Goal: Task Accomplishment & Management: Use online tool/utility

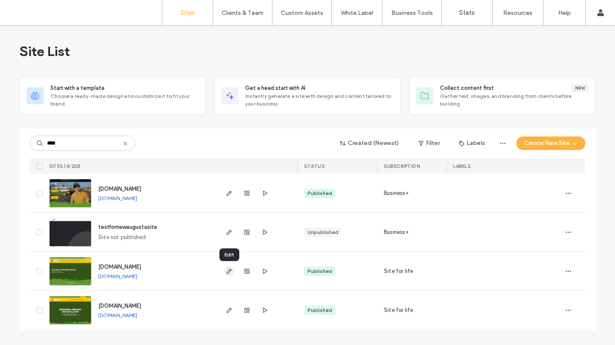
type input "****"
click at [227, 271] on use "button" at bounding box center [228, 270] width 5 height 5
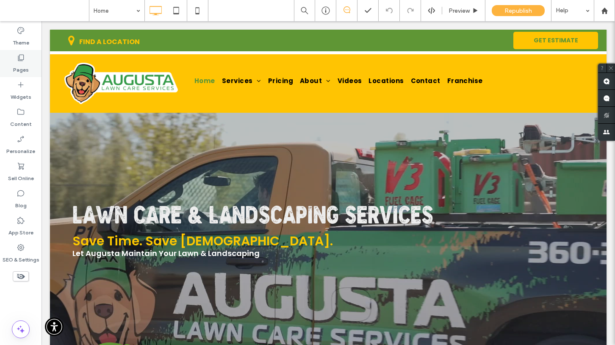
click at [29, 61] on div "Pages" at bounding box center [20, 63] width 41 height 27
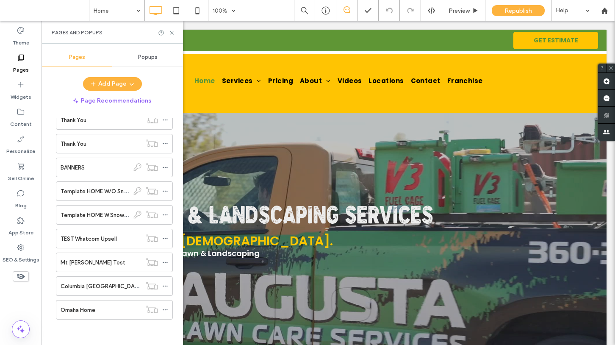
scroll to position [4448, 0]
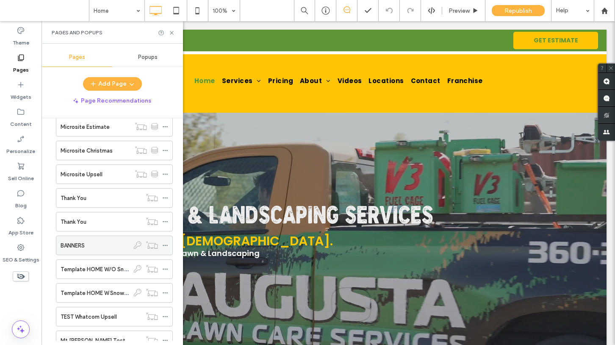
click at [93, 248] on div "BANNERS" at bounding box center [95, 245] width 69 height 9
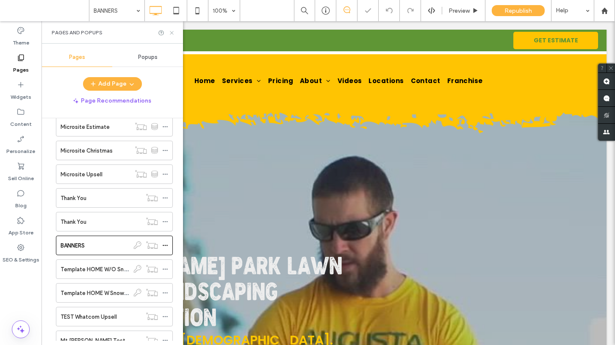
click at [174, 32] on icon at bounding box center [171, 33] width 6 height 6
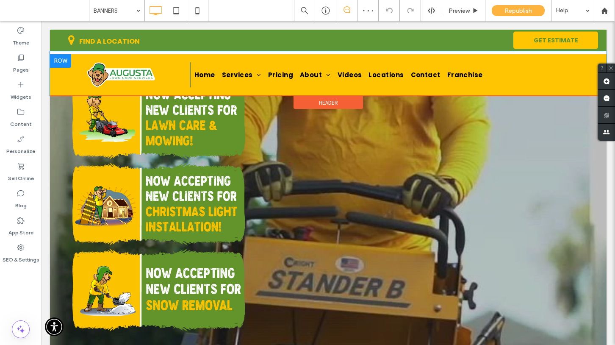
scroll to position [297, 0]
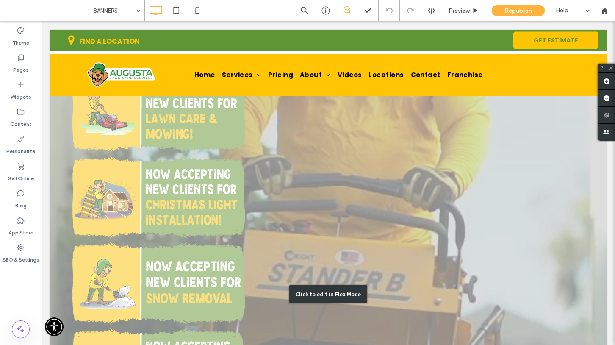
click at [166, 233] on div "Click to edit in Flex Mode" at bounding box center [328, 294] width 556 height 956
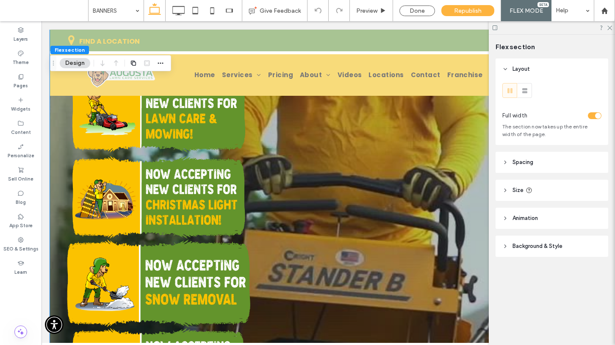
click at [134, 237] on img at bounding box center [158, 282] width 183 height 91
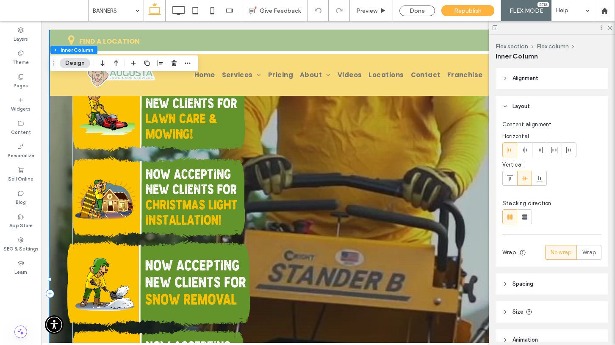
click at [94, 237] on img at bounding box center [158, 282] width 183 height 91
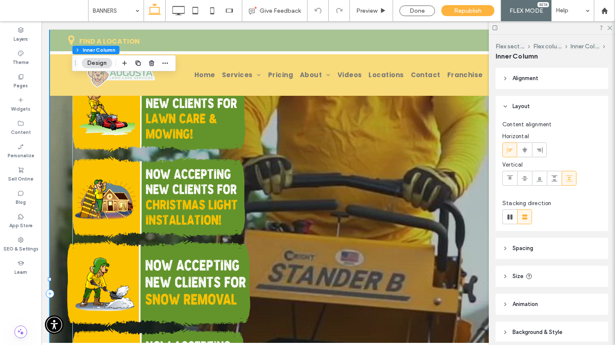
type input "**"
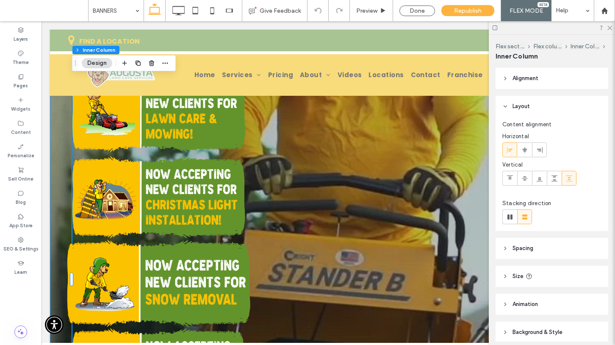
click at [80, 237] on img at bounding box center [158, 282] width 183 height 91
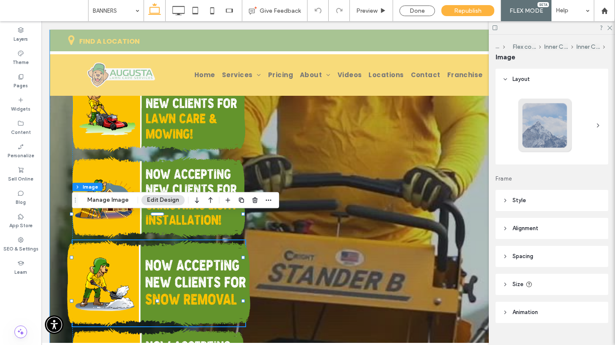
click at [80, 237] on img at bounding box center [158, 282] width 183 height 91
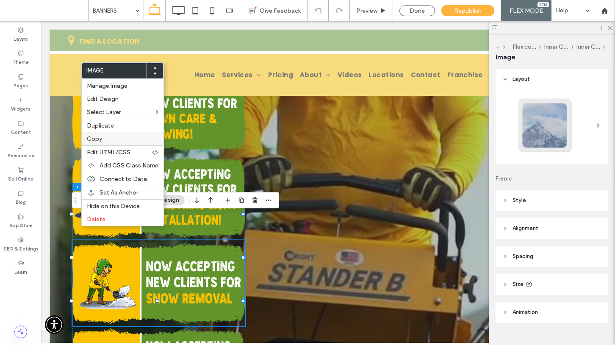
click at [89, 140] on span "Copy" at bounding box center [94, 138] width 15 height 7
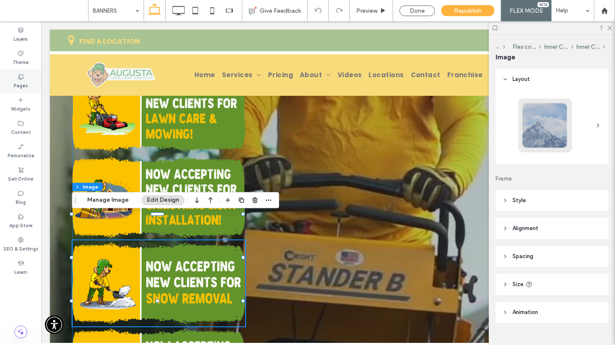
click at [28, 81] on div "Pages" at bounding box center [20, 80] width 41 height 23
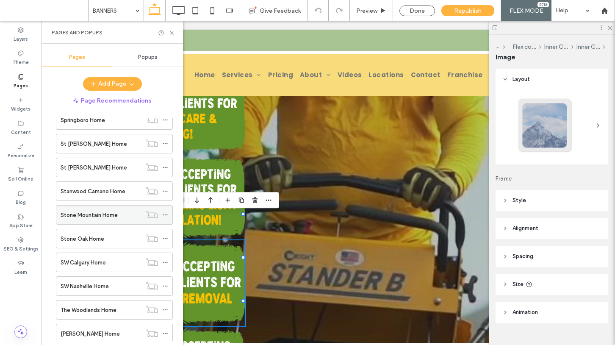
scroll to position [3888, 0]
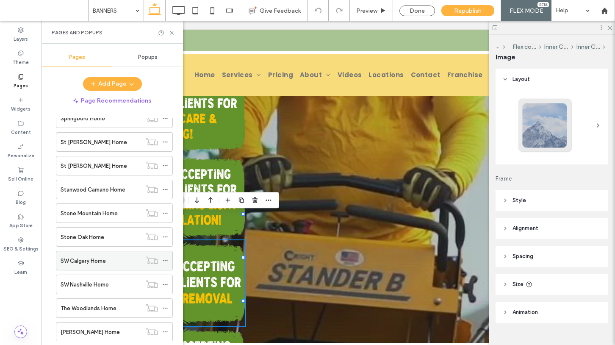
click at [94, 256] on label "SW Calgary Home" at bounding box center [83, 260] width 45 height 15
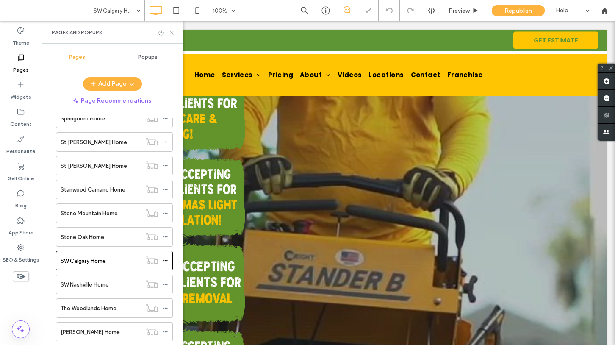
click at [170, 35] on icon at bounding box center [171, 33] width 6 height 6
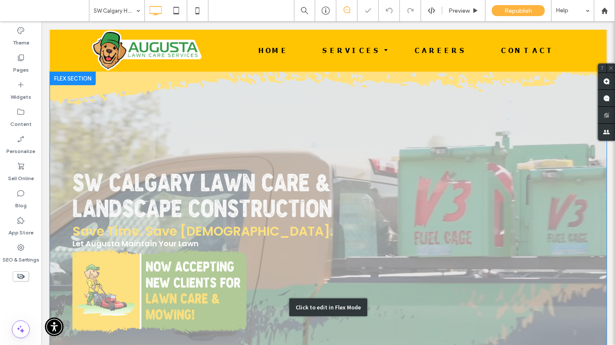
scroll to position [71, 0]
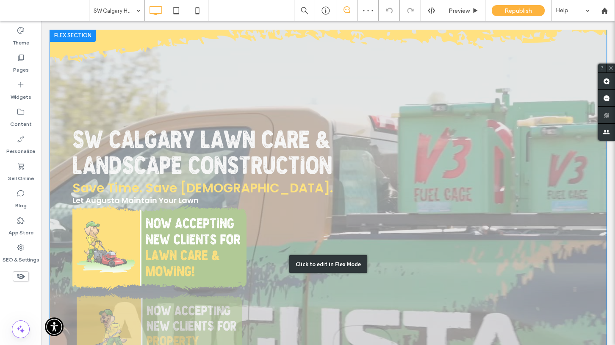
click at [130, 251] on div "Click to edit in Flex Mode" at bounding box center [328, 263] width 556 height 471
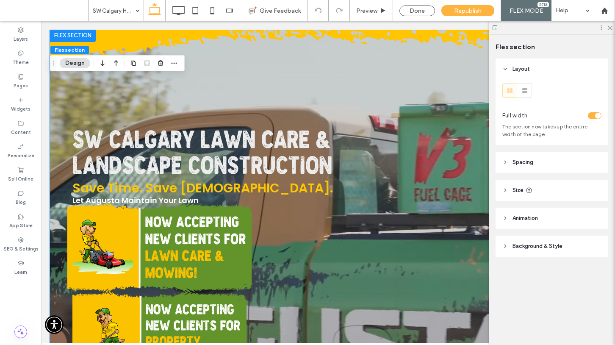
click at [118, 240] on img at bounding box center [159, 247] width 185 height 91
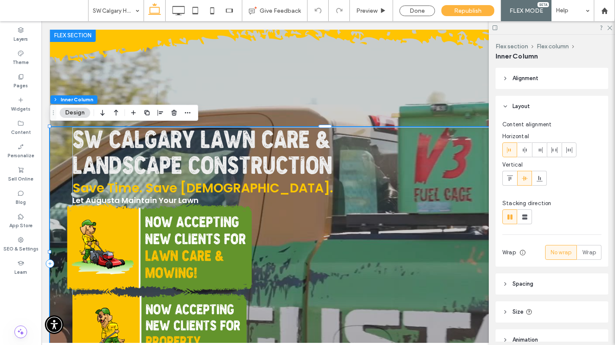
click at [118, 240] on img at bounding box center [159, 247] width 185 height 91
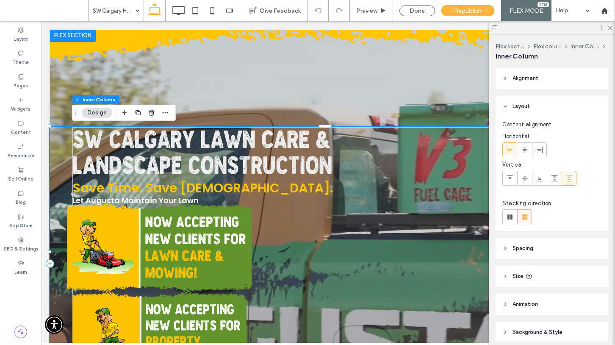
type input "**"
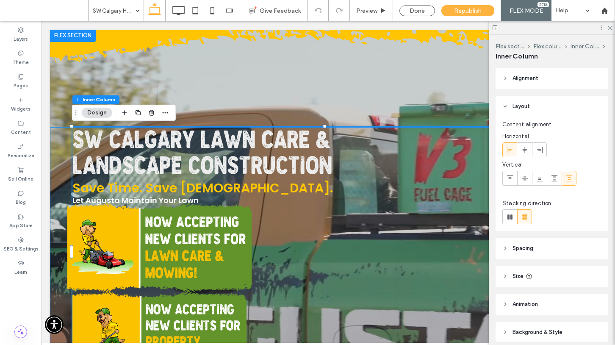
click at [124, 224] on img at bounding box center [159, 247] width 185 height 91
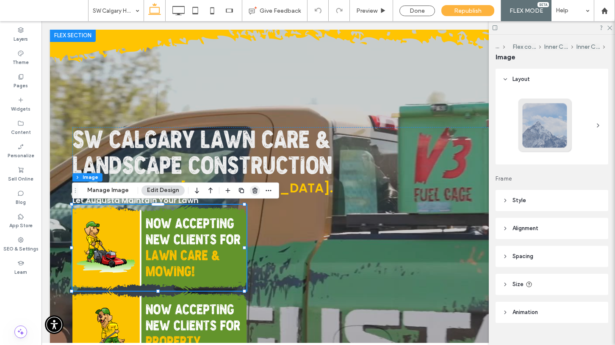
click at [252, 189] on icon "button" at bounding box center [254, 190] width 7 height 7
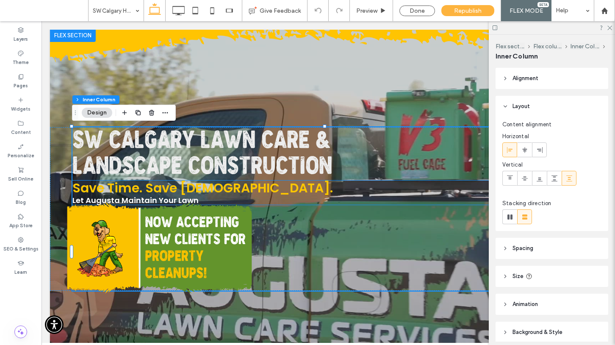
type input "**"
click at [189, 222] on img at bounding box center [159, 247] width 185 height 91
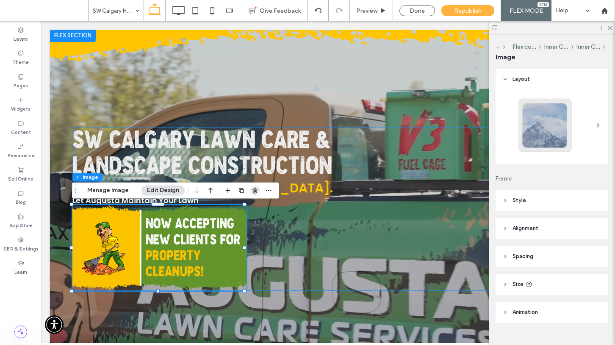
click at [252, 190] on use "button" at bounding box center [254, 190] width 5 height 6
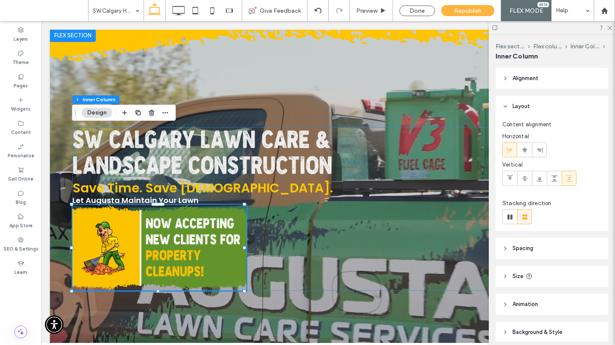
type input "**"
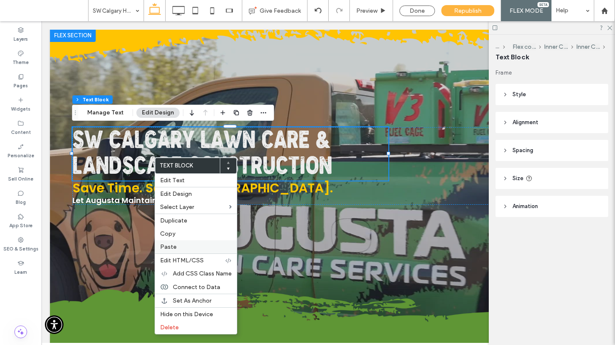
click at [166, 243] on span "Paste" at bounding box center [168, 246] width 17 height 7
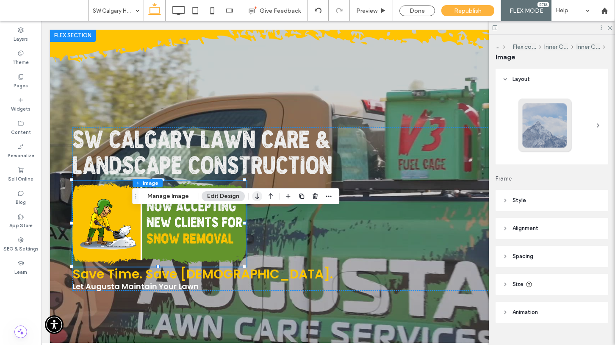
click at [256, 199] on icon "button" at bounding box center [257, 195] width 10 height 15
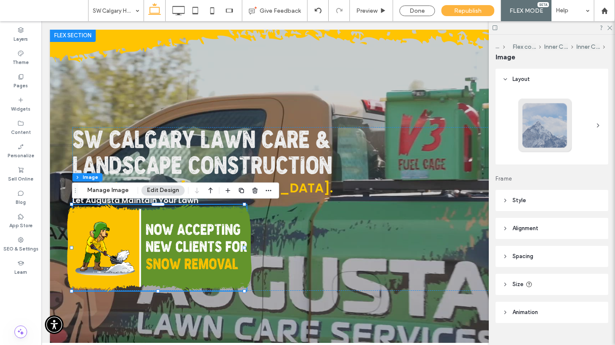
click at [206, 230] on img at bounding box center [159, 247] width 185 height 91
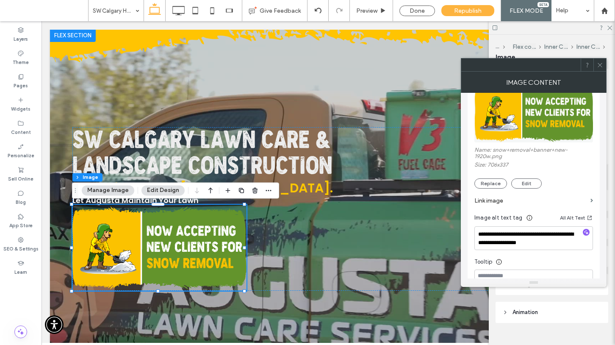
scroll to position [181, 0]
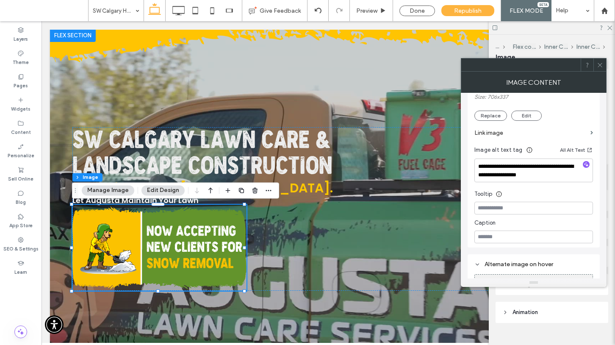
click at [494, 132] on label "Link image" at bounding box center [530, 133] width 113 height 16
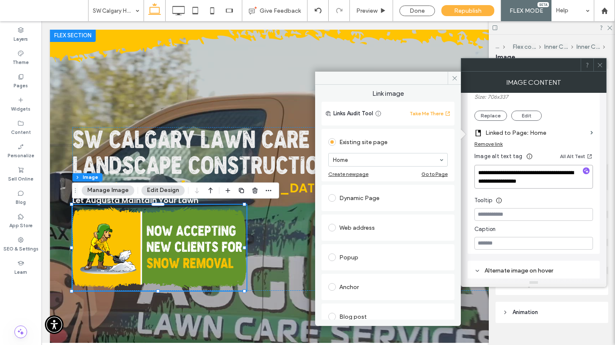
click at [566, 173] on textarea "**********" at bounding box center [533, 177] width 119 height 24
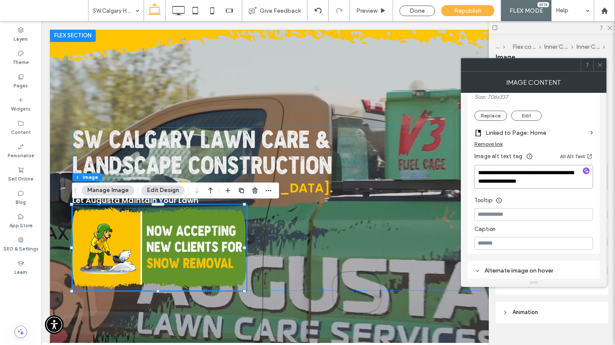
click at [525, 173] on textarea "**********" at bounding box center [533, 177] width 119 height 24
drag, startPoint x: 509, startPoint y: 181, endPoint x: 557, endPoint y: 184, distance: 47.5
click at [557, 184] on textarea "**********" at bounding box center [533, 177] width 119 height 24
type textarea "**********"
click at [532, 133] on label "Linked to Page: Home" at bounding box center [536, 133] width 102 height 16
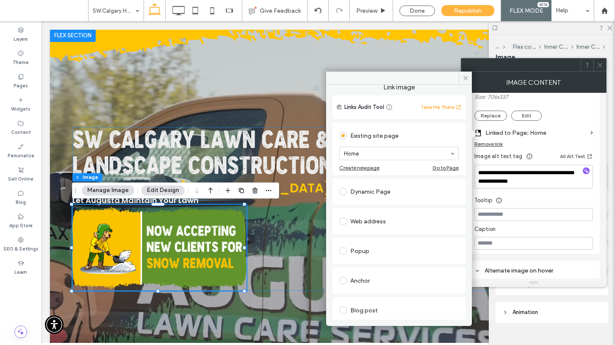
scroll to position [44, 0]
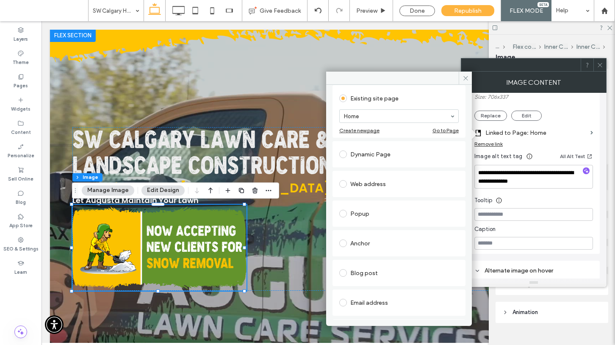
click at [349, 244] on label at bounding box center [344, 243] width 11 height 8
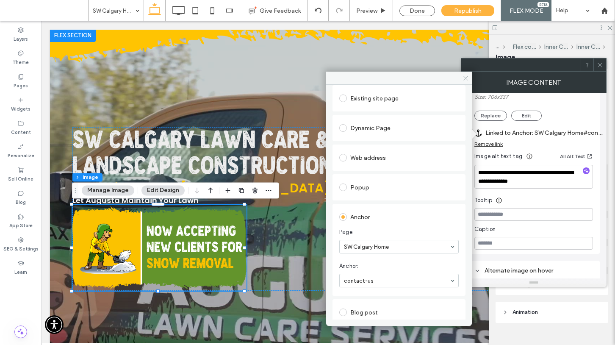
click at [465, 78] on use at bounding box center [465, 78] width 4 height 4
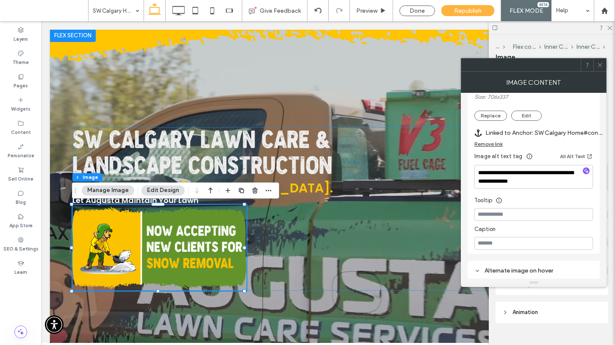
click at [599, 63] on icon at bounding box center [599, 65] width 6 height 6
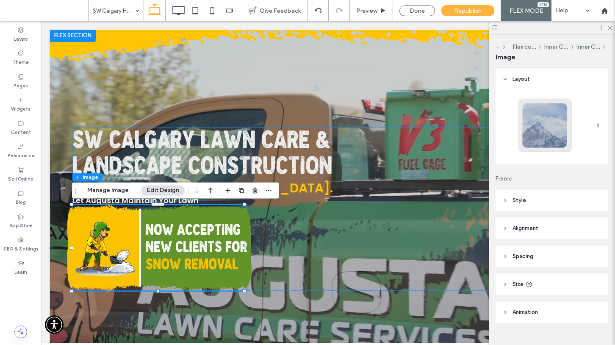
click at [170, 232] on img at bounding box center [159, 247] width 185 height 91
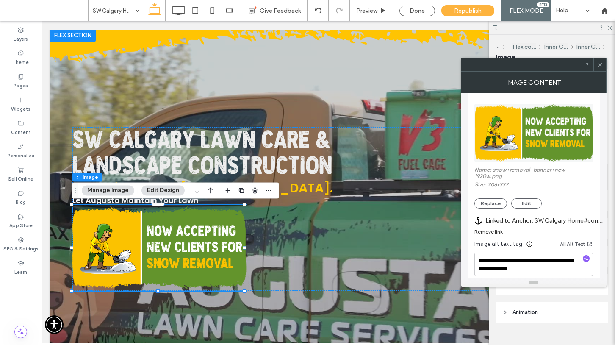
scroll to position [104, 0]
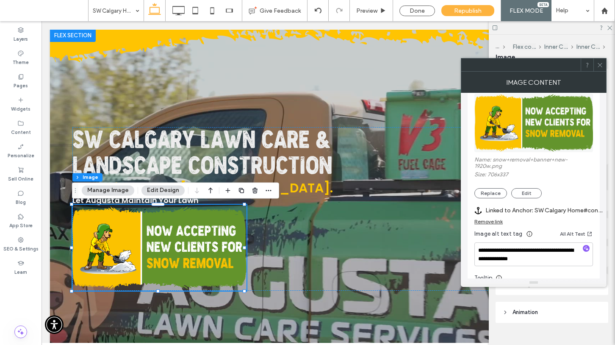
click at [603, 66] on div at bounding box center [599, 64] width 13 height 13
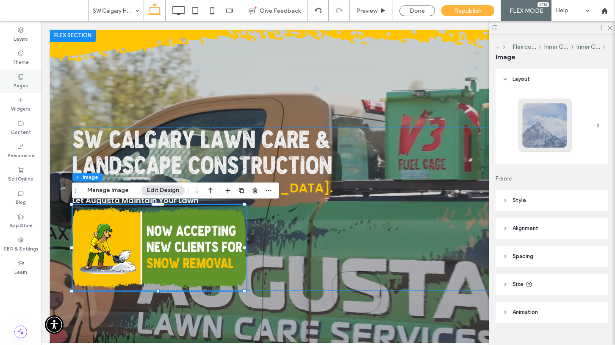
click at [25, 83] on label "Pages" at bounding box center [21, 84] width 14 height 9
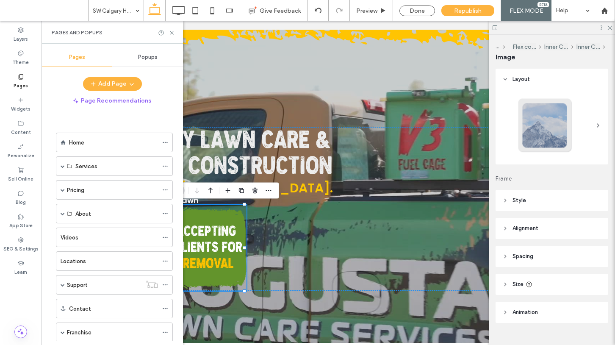
click at [20, 79] on use at bounding box center [21, 76] width 5 height 5
click at [84, 143] on label "Home" at bounding box center [76, 142] width 15 height 15
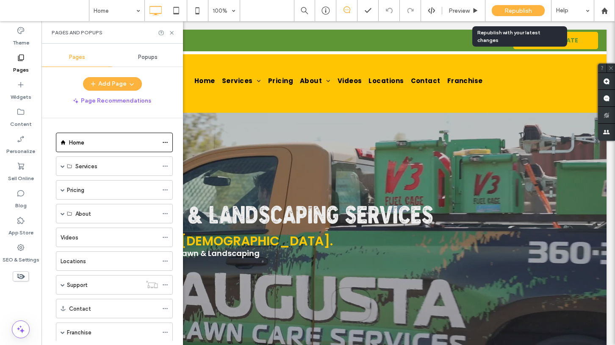
click at [508, 13] on span "Republish" at bounding box center [518, 10] width 28 height 7
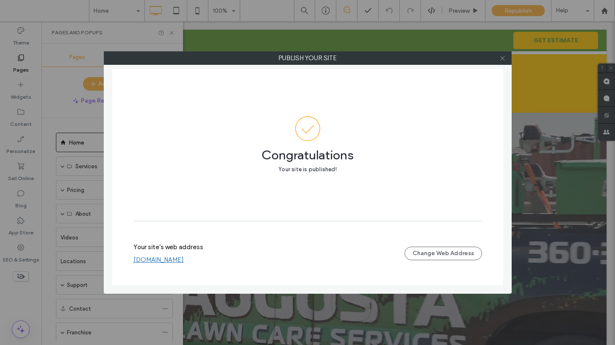
click at [503, 58] on icon at bounding box center [502, 58] width 6 height 6
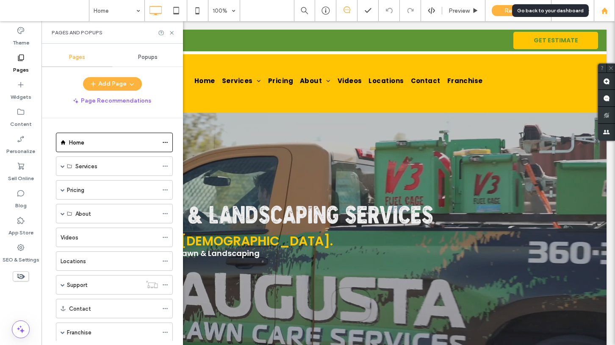
click at [602, 9] on use at bounding box center [604, 10] width 6 height 6
